Goal: Communication & Community: Answer question/provide support

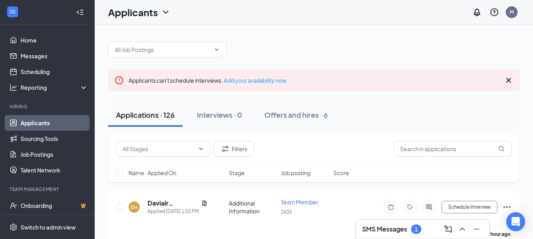
click at [384, 47] on div at bounding box center [314, 46] width 412 height 24
click at [377, 228] on h3 "SMS Messages" at bounding box center [384, 229] width 45 height 9
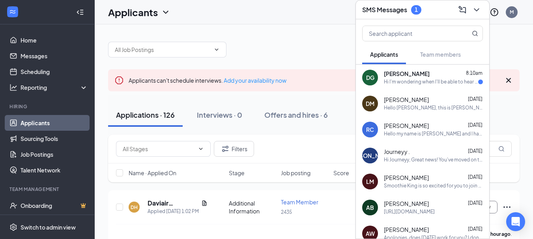
click at [433, 84] on div "Hi I'm wondering when I'll be able to hear back from you about my application (:" at bounding box center [431, 82] width 94 height 7
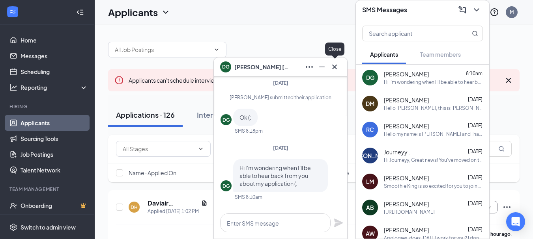
click at [337, 70] on icon "Cross" at bounding box center [334, 66] width 9 height 9
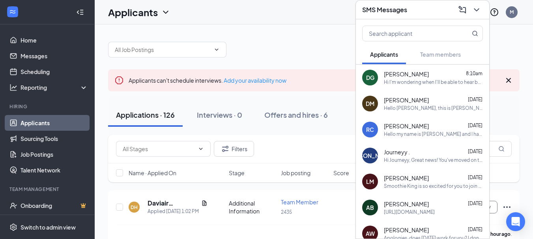
click at [342, 40] on div at bounding box center [314, 46] width 412 height 24
click at [429, 100] on span "[PERSON_NAME]" at bounding box center [406, 100] width 45 height 8
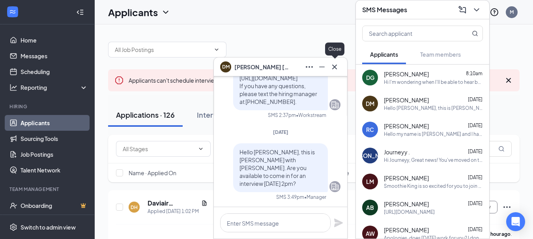
click at [339, 65] on icon "Cross" at bounding box center [334, 66] width 9 height 9
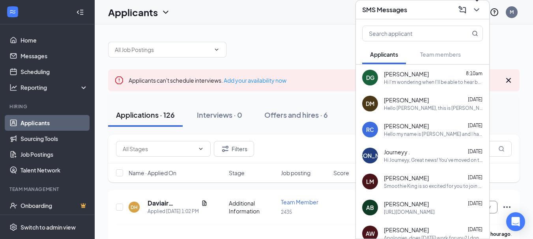
click at [480, 9] on icon "ChevronDown" at bounding box center [476, 9] width 9 height 9
